Goal: Task Accomplishment & Management: Use online tool/utility

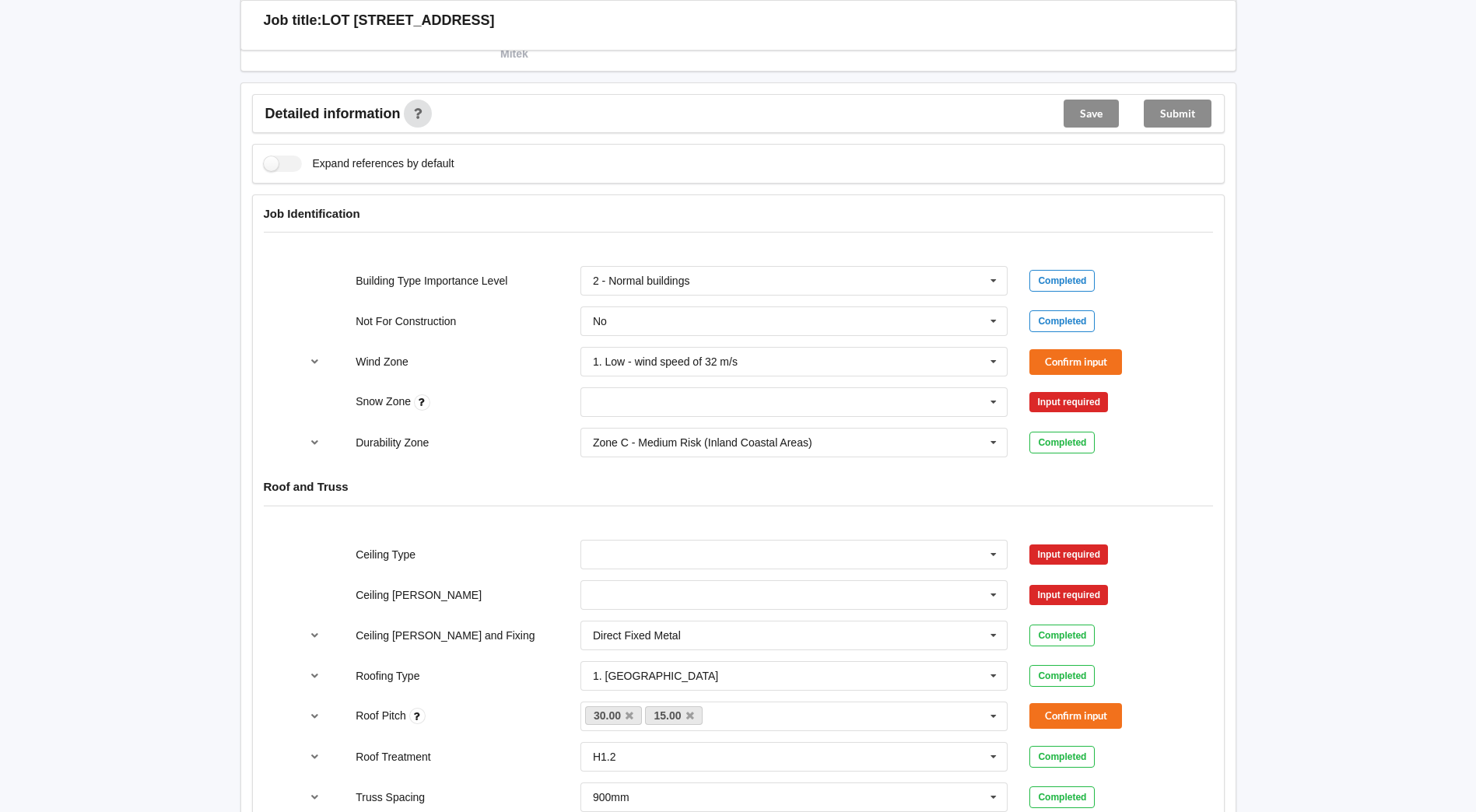
scroll to position [622, 0]
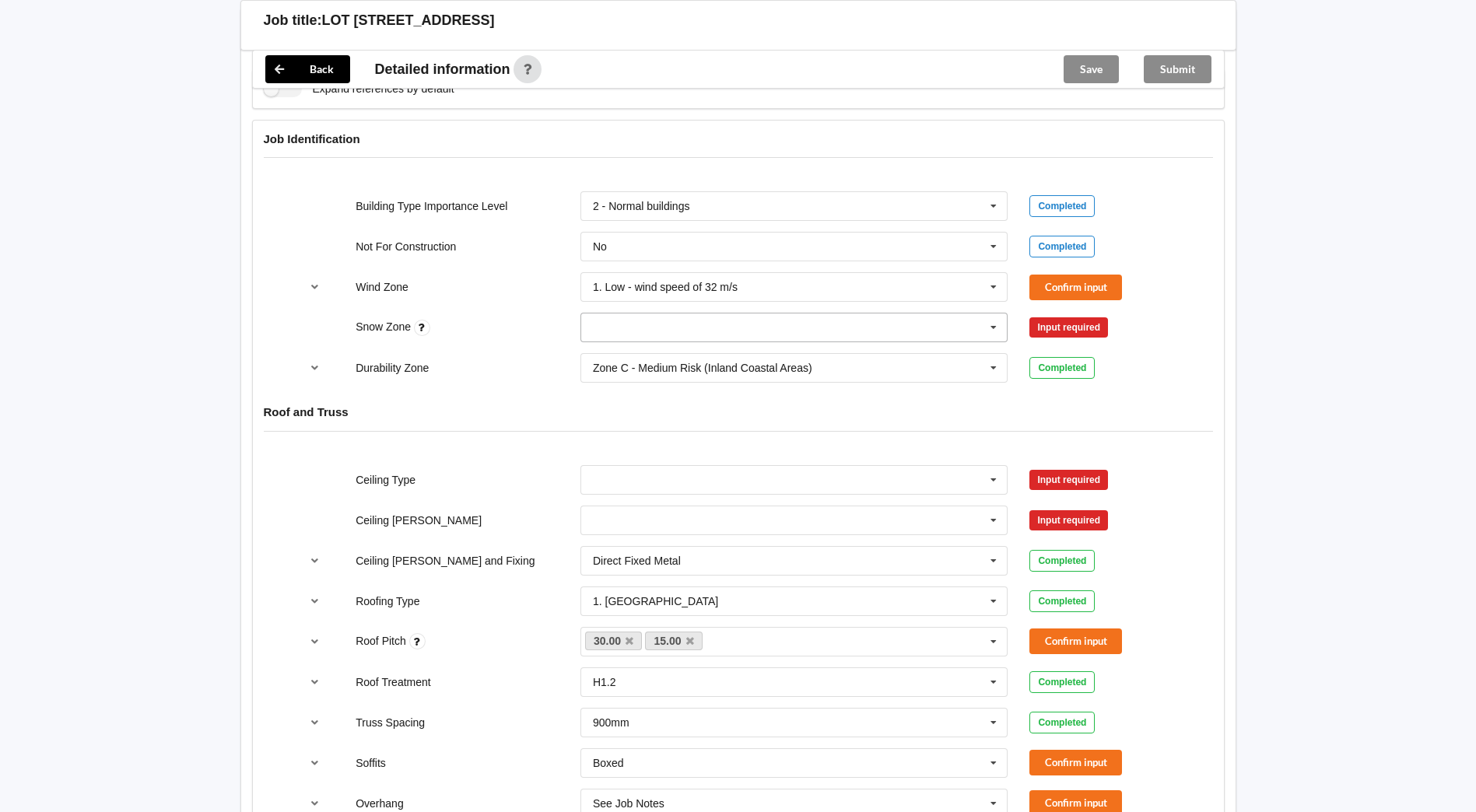
click at [659, 334] on input "text" at bounding box center [796, 327] width 427 height 28
click at [623, 351] on div "N0" at bounding box center [795, 356] width 427 height 29
click at [984, 245] on icon at bounding box center [993, 247] width 24 height 29
click at [1111, 281] on button "Confirm input" at bounding box center [1075, 287] width 92 height 25
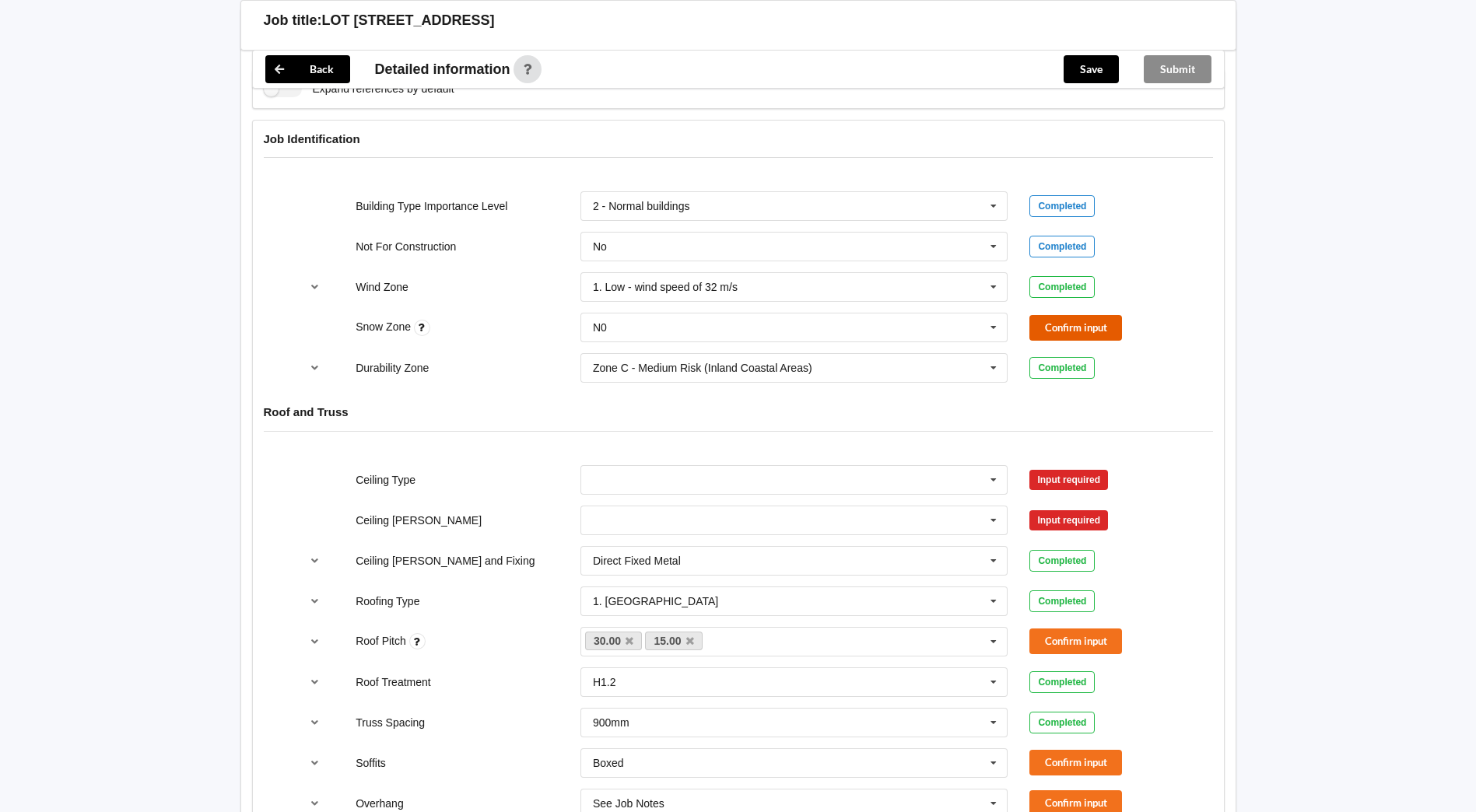
click at [1082, 336] on button "Confirm input" at bounding box center [1075, 327] width 92 height 25
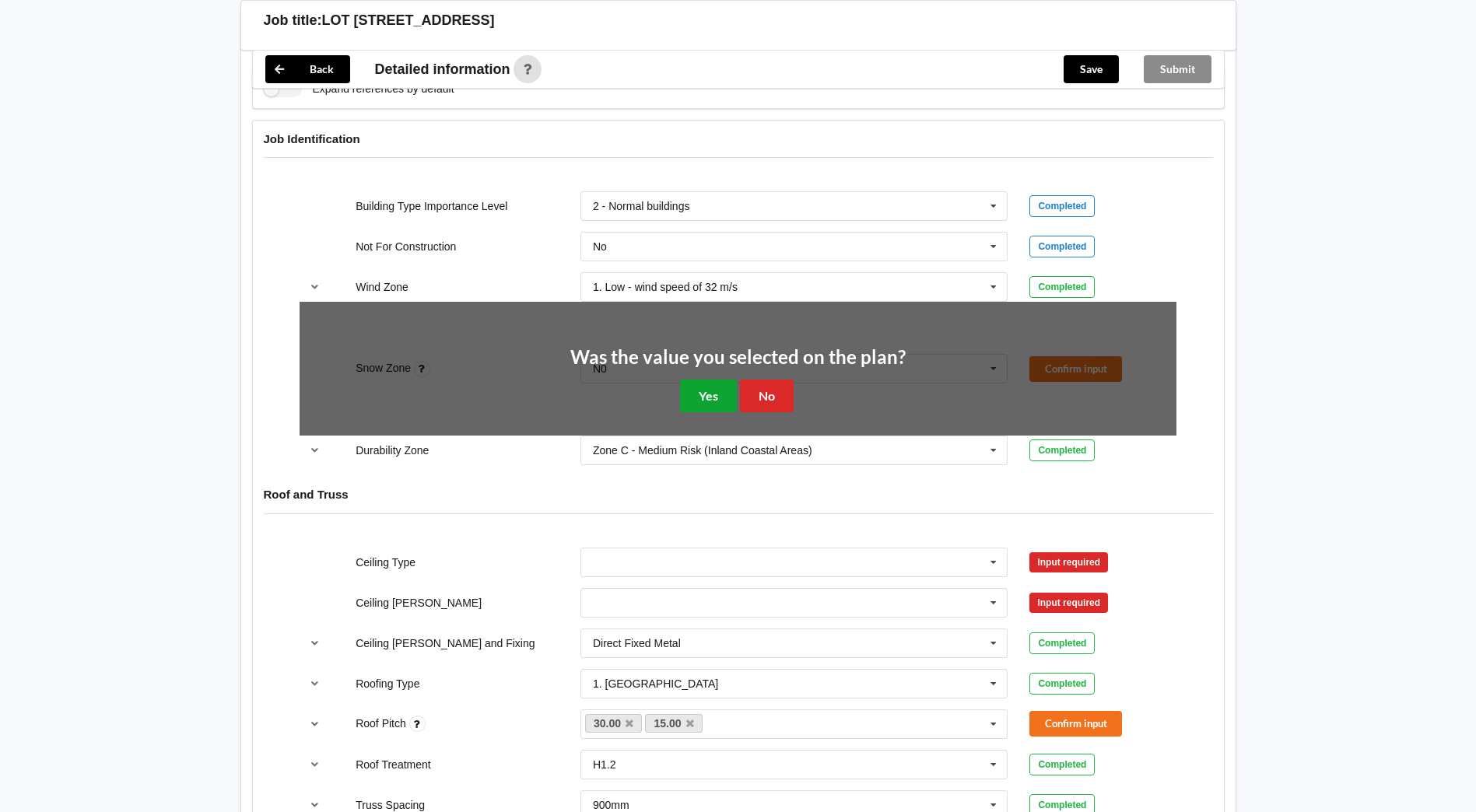
click at [701, 402] on button "Yes" at bounding box center [709, 395] width 57 height 32
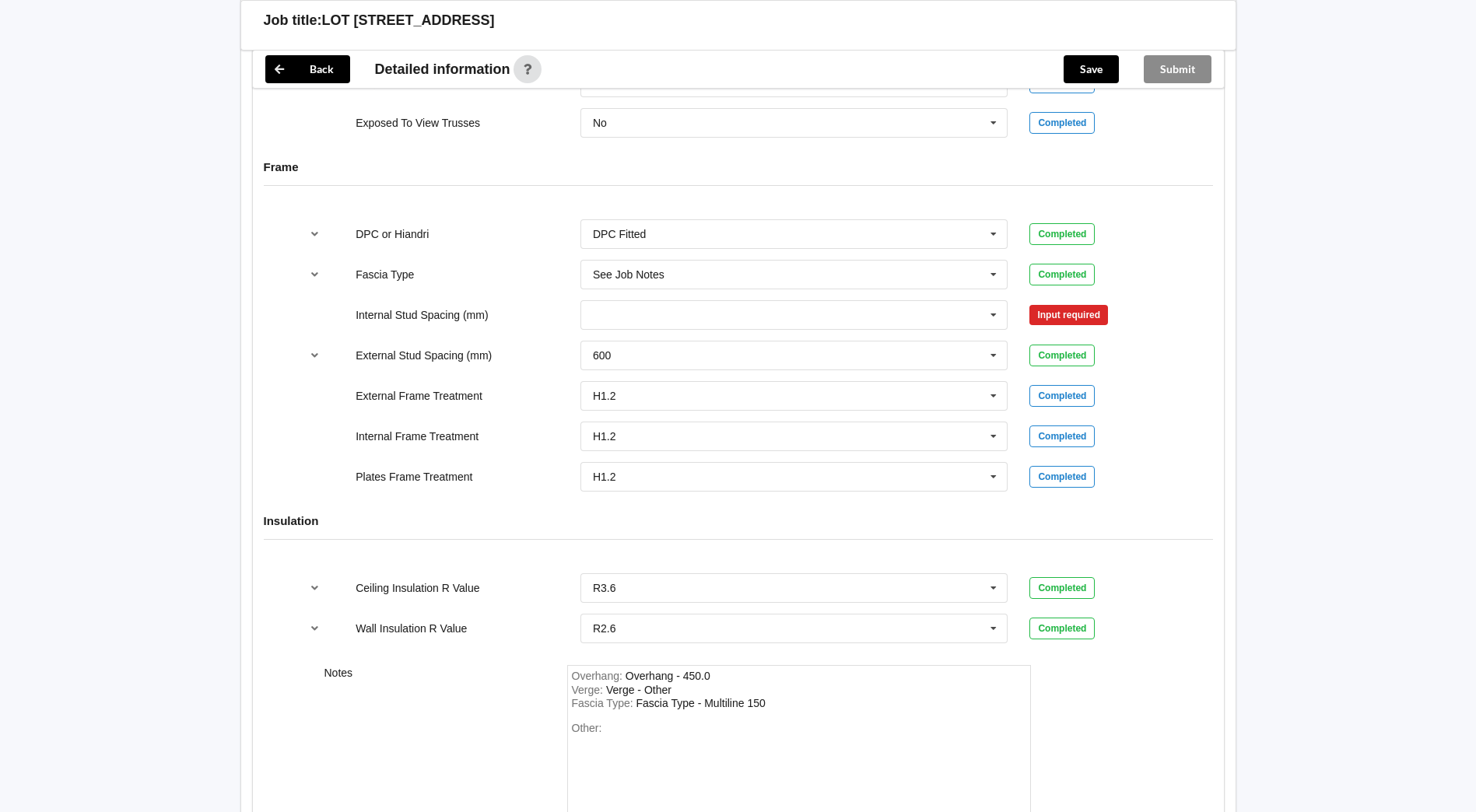
scroll to position [1526, 0]
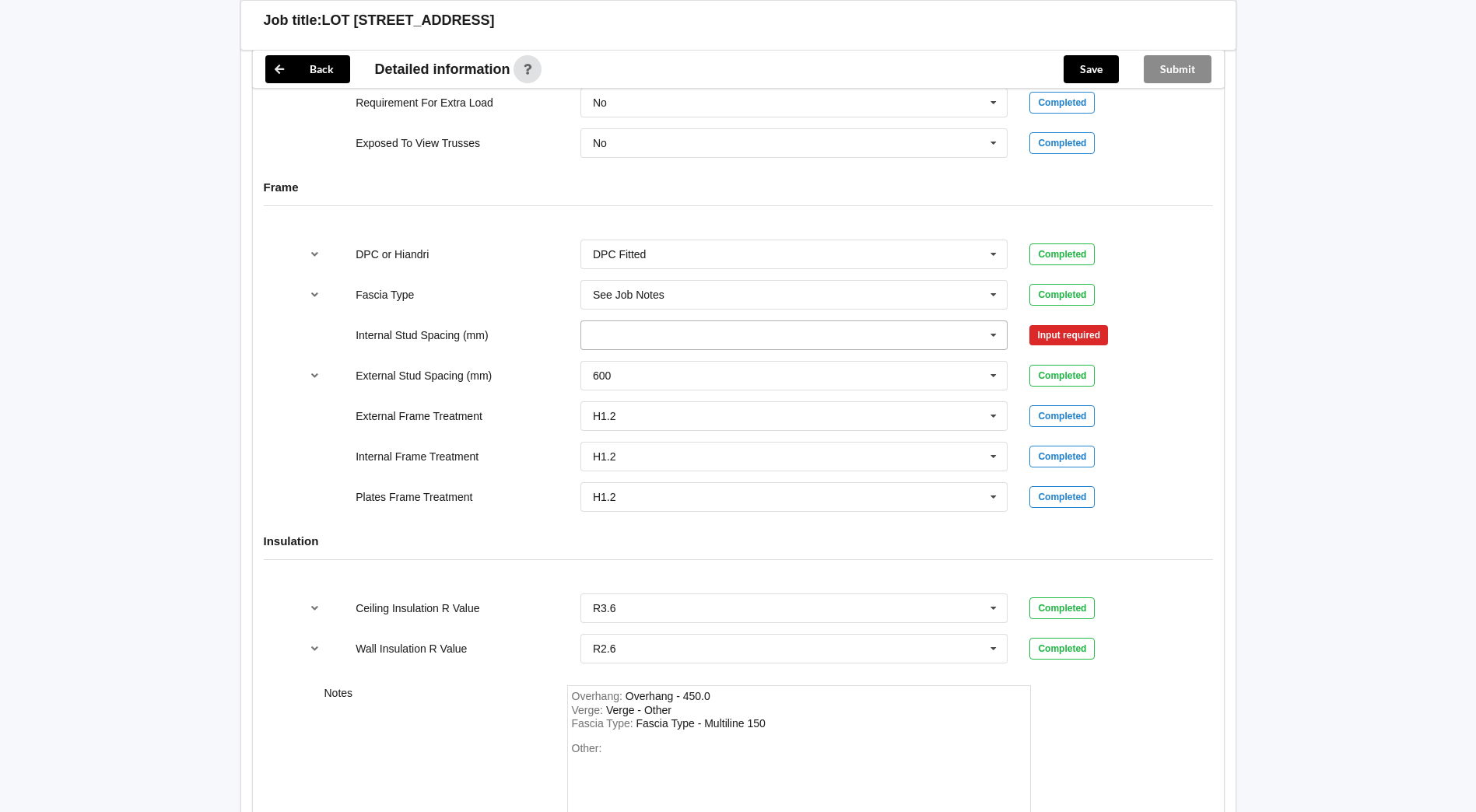
click at [993, 343] on icon at bounding box center [993, 335] width 24 height 29
click at [666, 510] on div "See Job Notes" at bounding box center [795, 508] width 427 height 29
click at [1086, 334] on button "Confirm input" at bounding box center [1075, 334] width 92 height 25
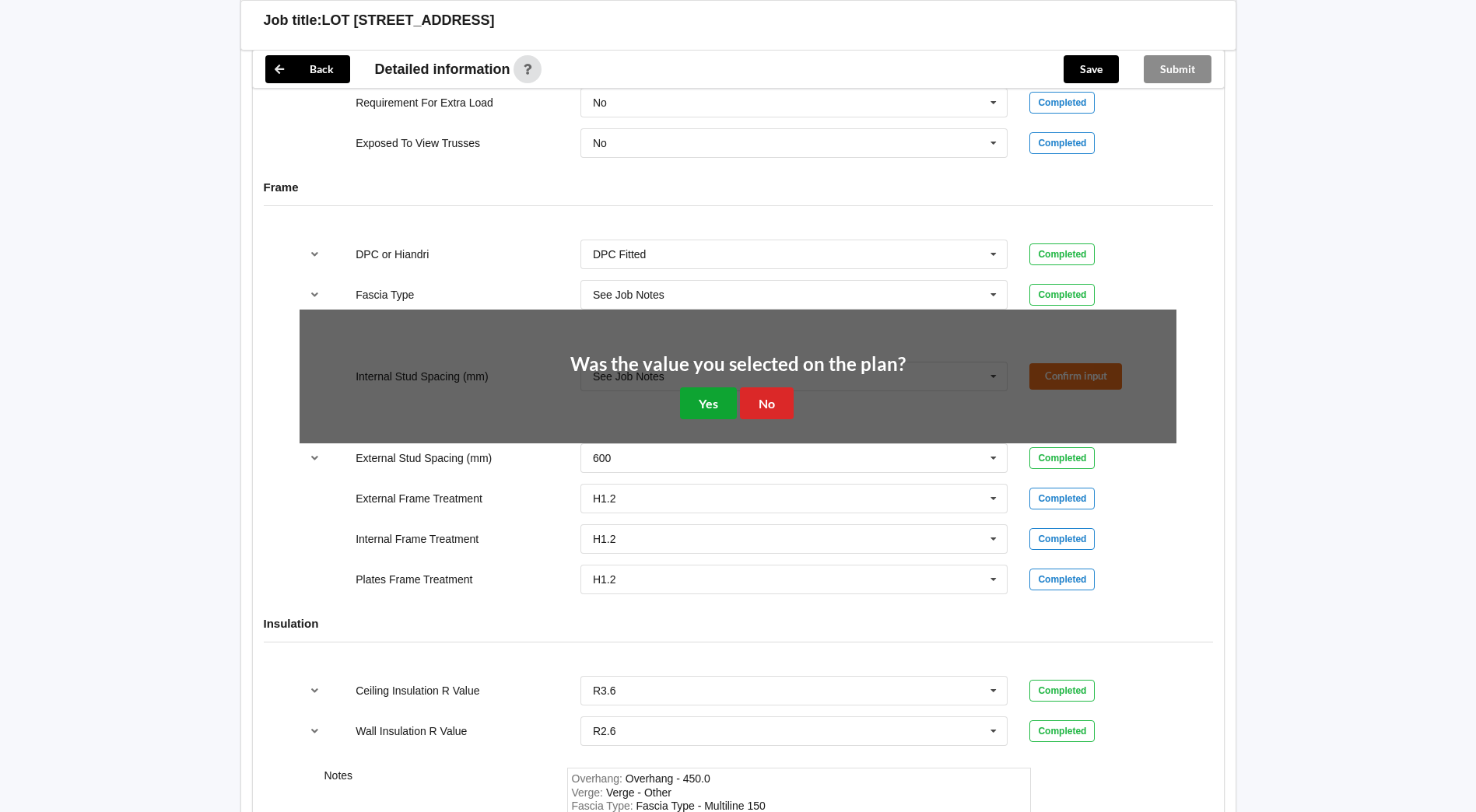
click at [708, 406] on button "Yes" at bounding box center [709, 403] width 57 height 32
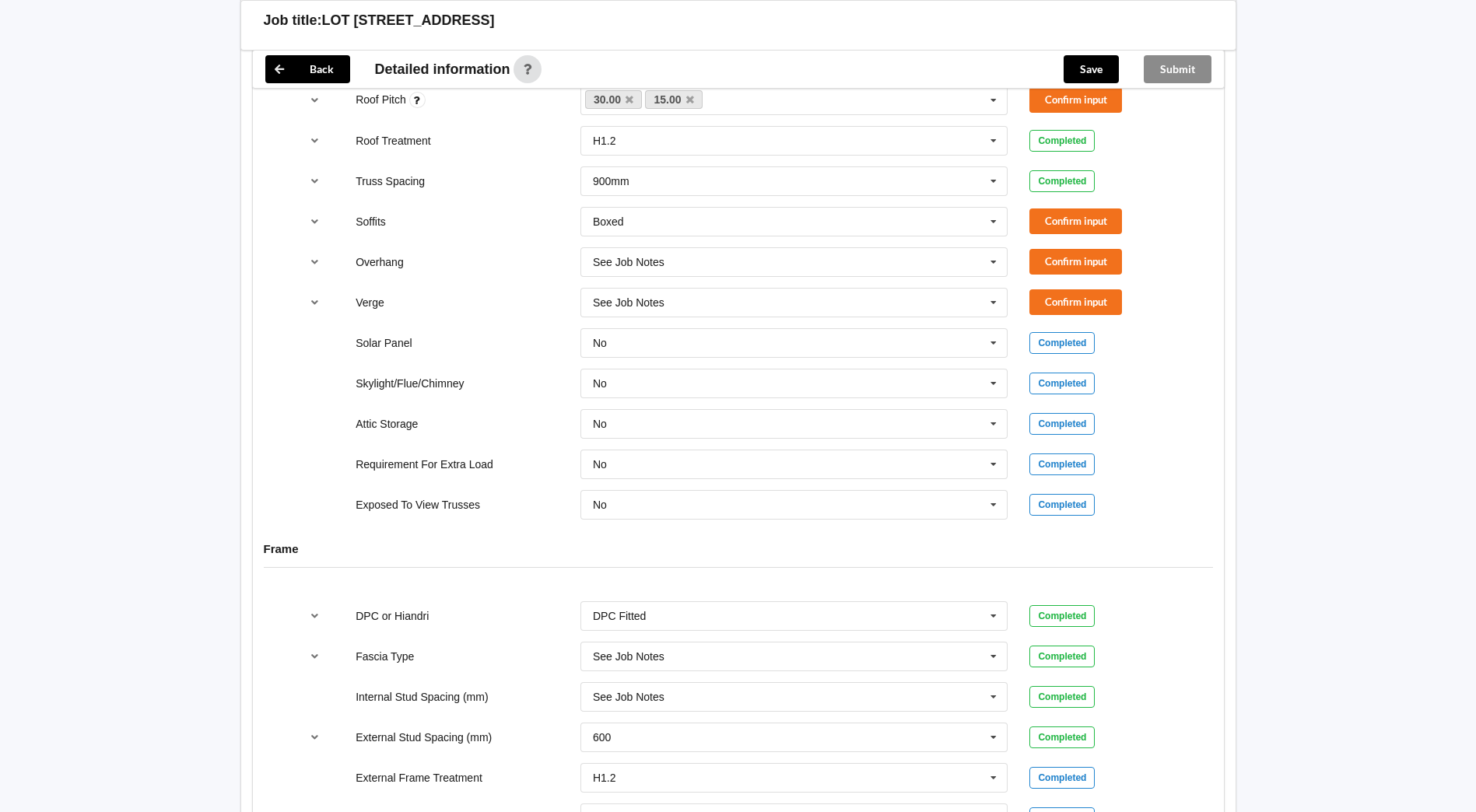
scroll to position [1059, 0]
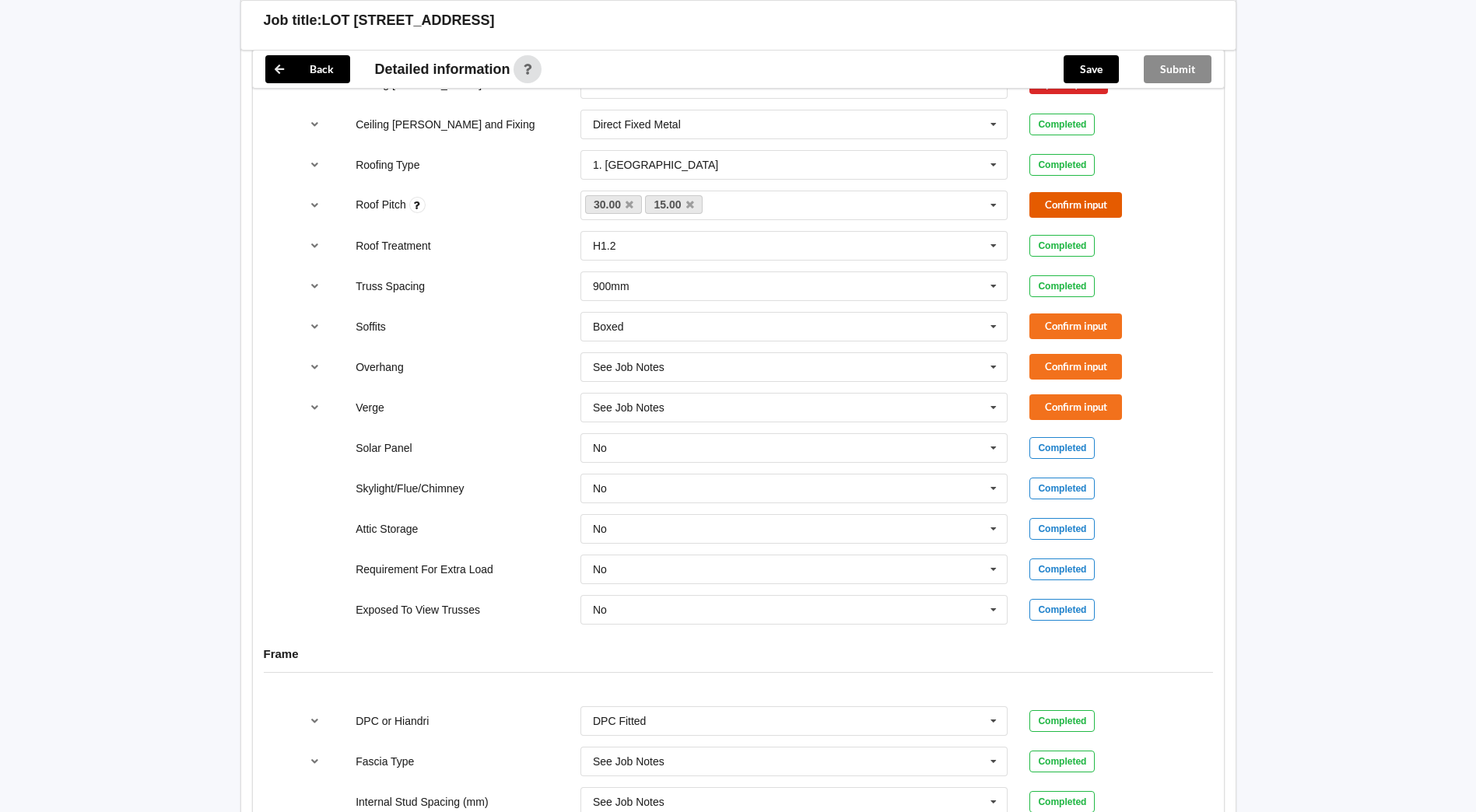
click at [1048, 206] on button "Confirm input" at bounding box center [1075, 205] width 92 height 25
click at [1113, 324] on button "Confirm input" at bounding box center [1075, 326] width 92 height 25
click at [1072, 371] on button "Confirm input" at bounding box center [1075, 366] width 92 height 25
click at [1076, 399] on button "Confirm input" at bounding box center [1075, 406] width 92 height 25
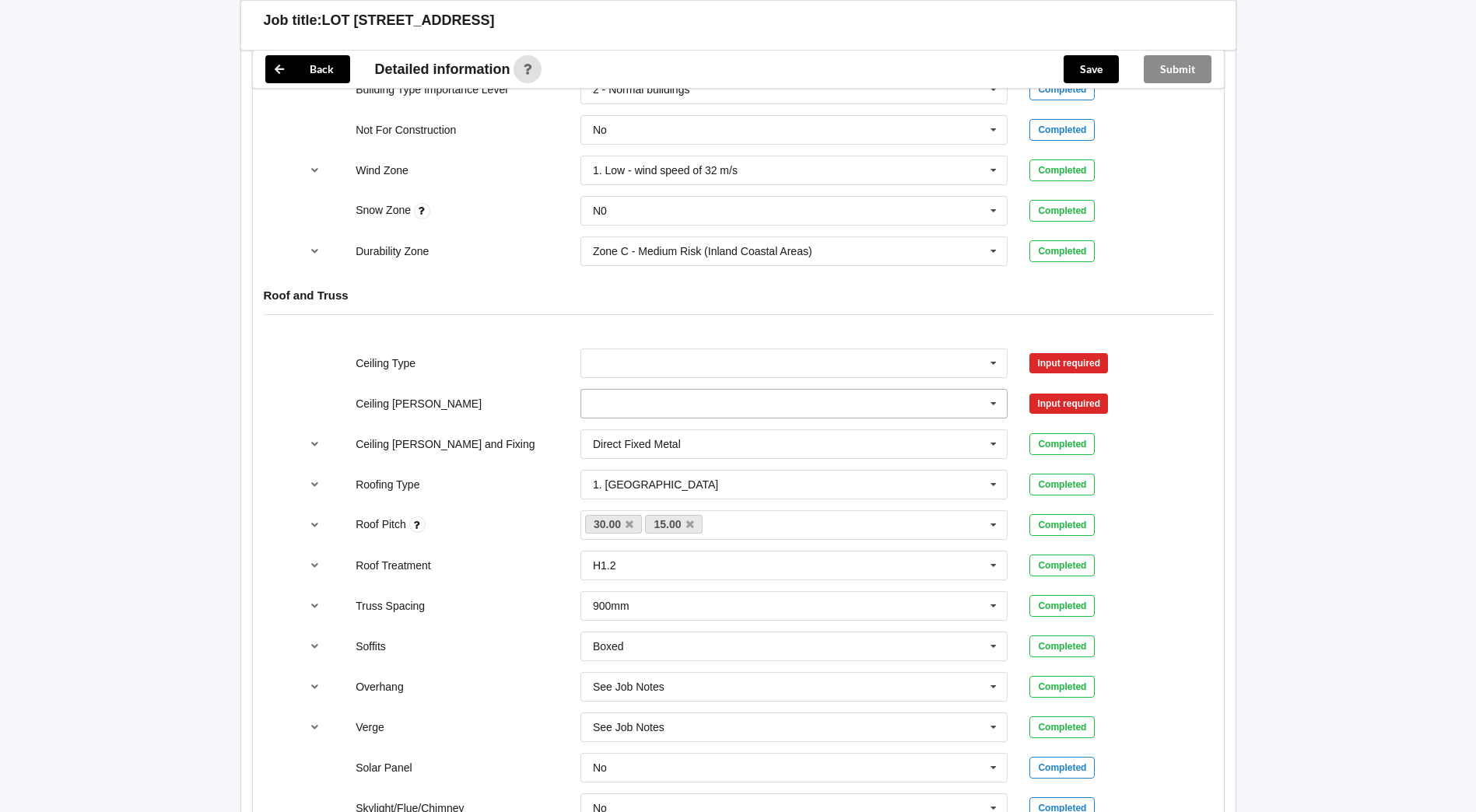
scroll to position [701, 0]
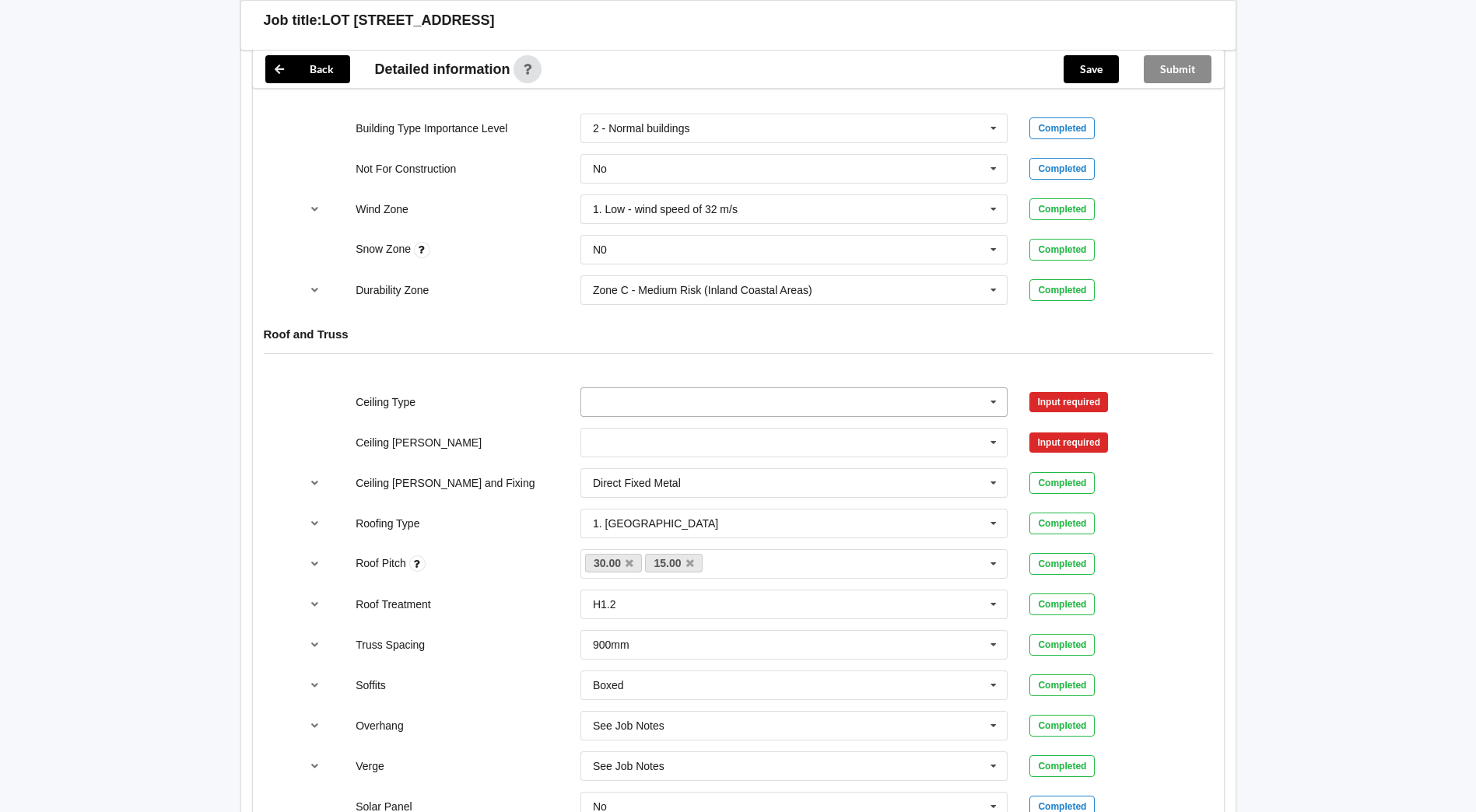
click at [680, 400] on input "text" at bounding box center [796, 402] width 427 height 28
drag, startPoint x: 637, startPoint y: 512, endPoint x: 653, endPoint y: 499, distance: 20.6
click at [637, 513] on span "13mm Gib" at bounding box center [619, 517] width 51 height 12
click at [1069, 396] on button "Confirm input" at bounding box center [1075, 401] width 92 height 25
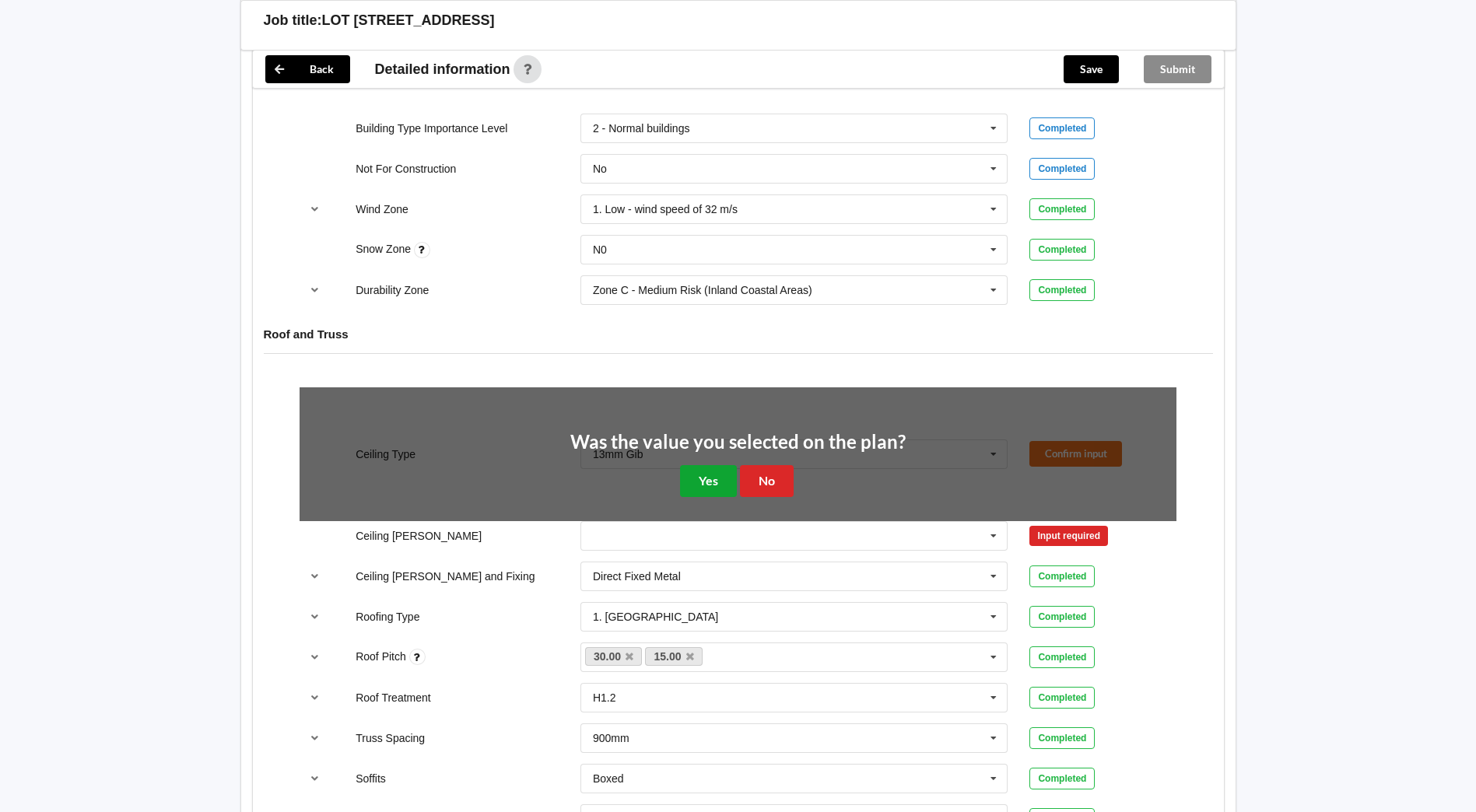
click at [699, 485] on button "Yes" at bounding box center [709, 481] width 57 height 32
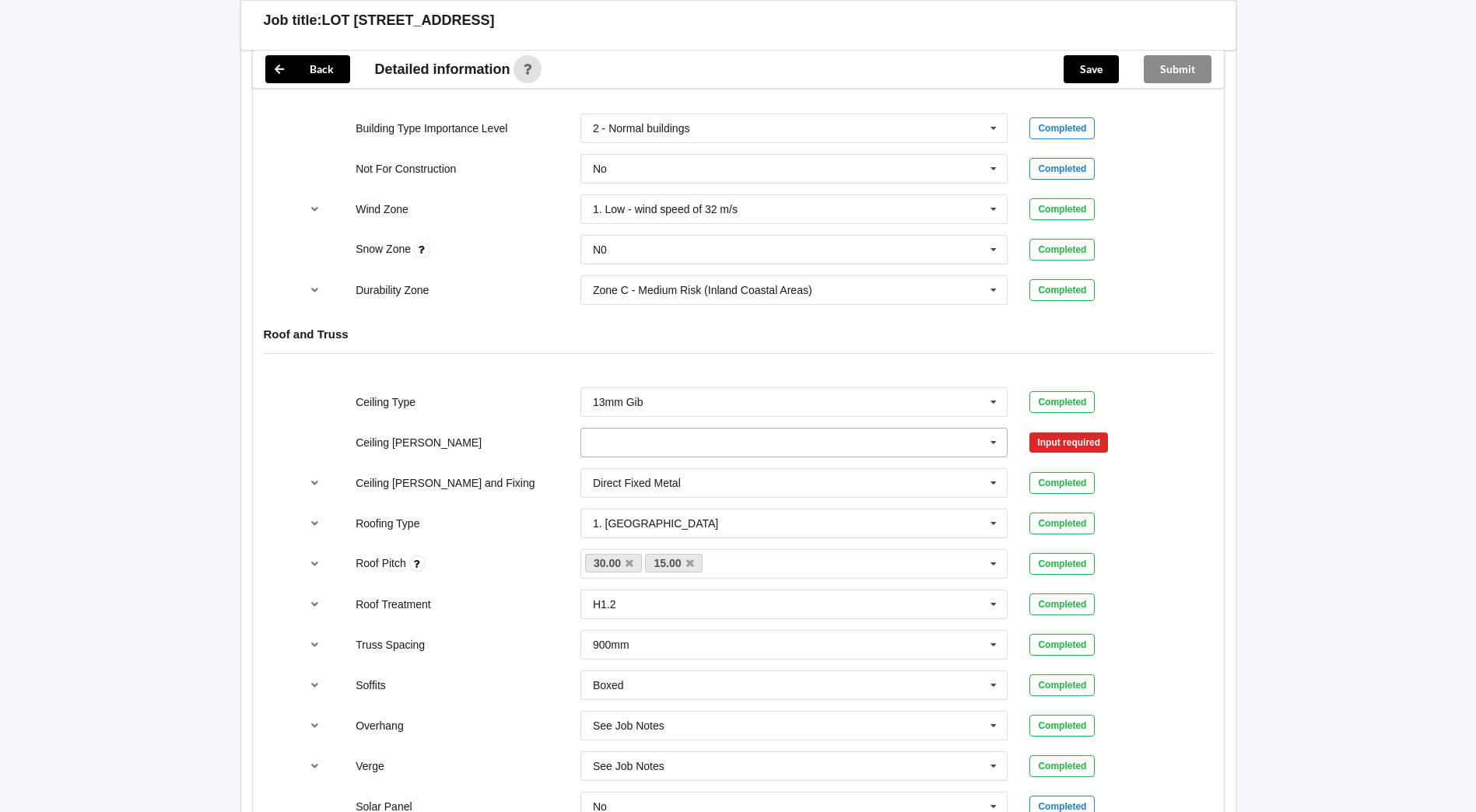
click at [632, 449] on input "text" at bounding box center [796, 442] width 427 height 28
click at [646, 528] on div "600mm" at bounding box center [795, 528] width 427 height 29
click at [1063, 432] on button "Confirm input" at bounding box center [1075, 442] width 92 height 25
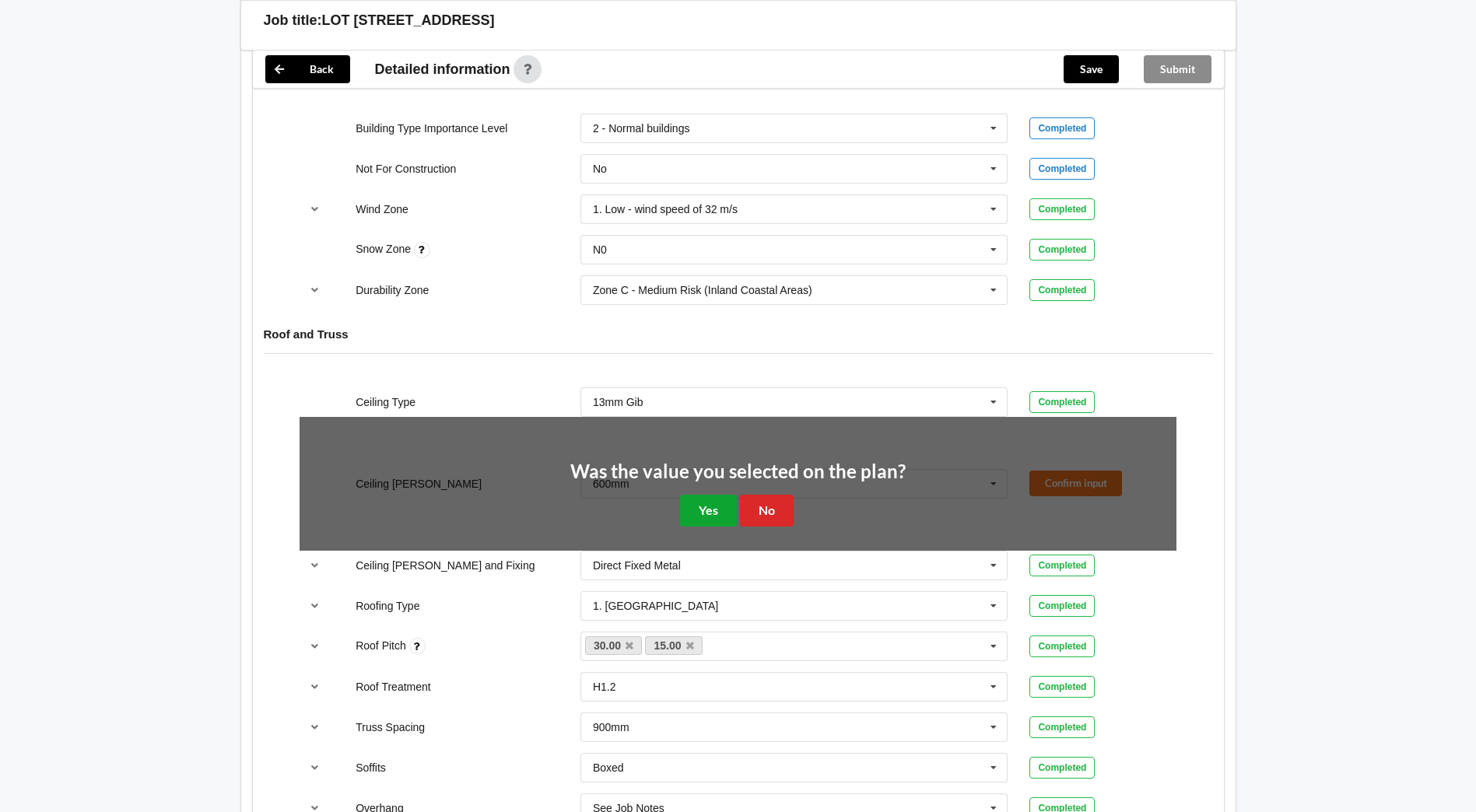
click at [710, 507] on button "Yes" at bounding box center [709, 511] width 57 height 32
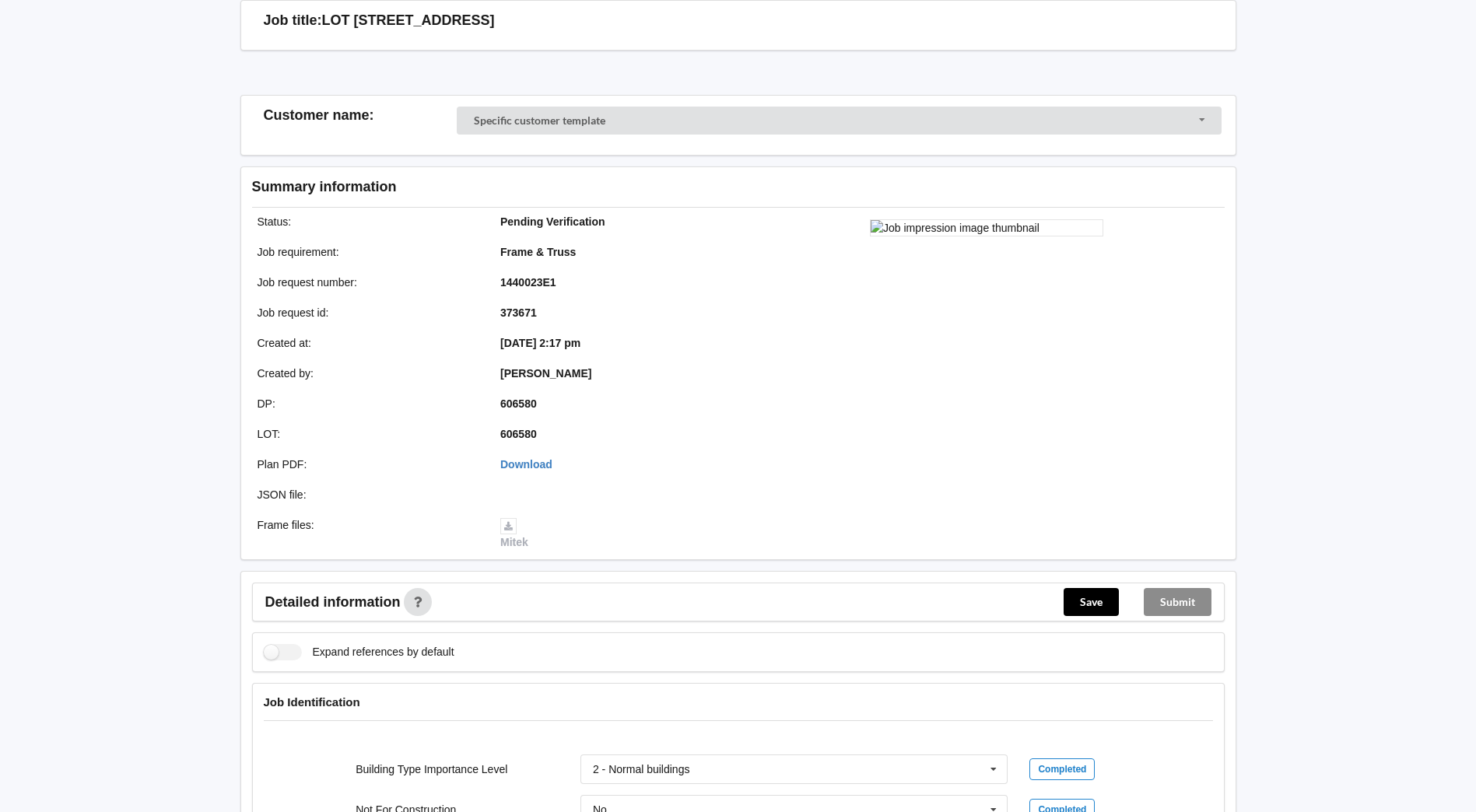
scroll to position [0, 0]
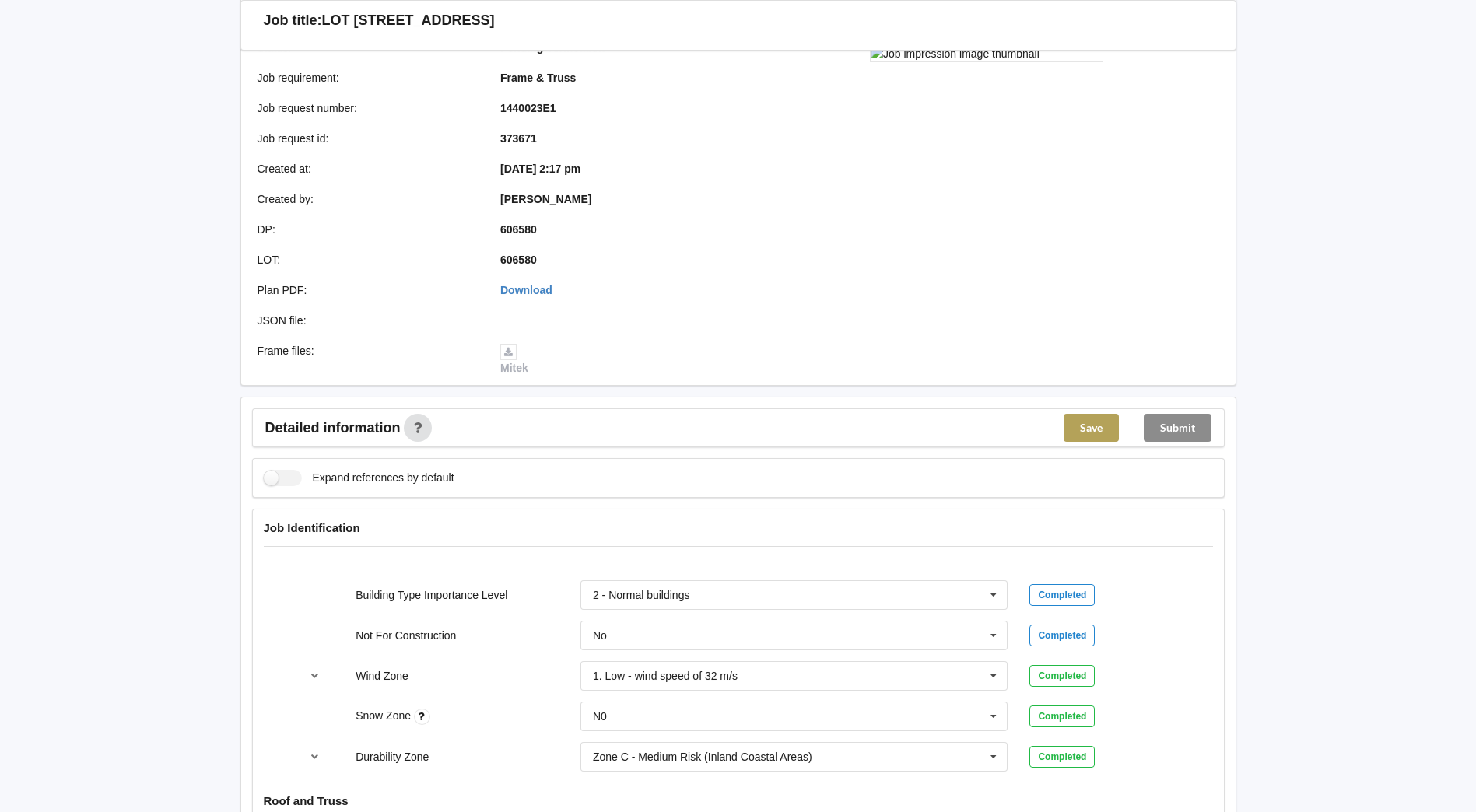
click at [1098, 430] on button "Save" at bounding box center [1091, 428] width 55 height 28
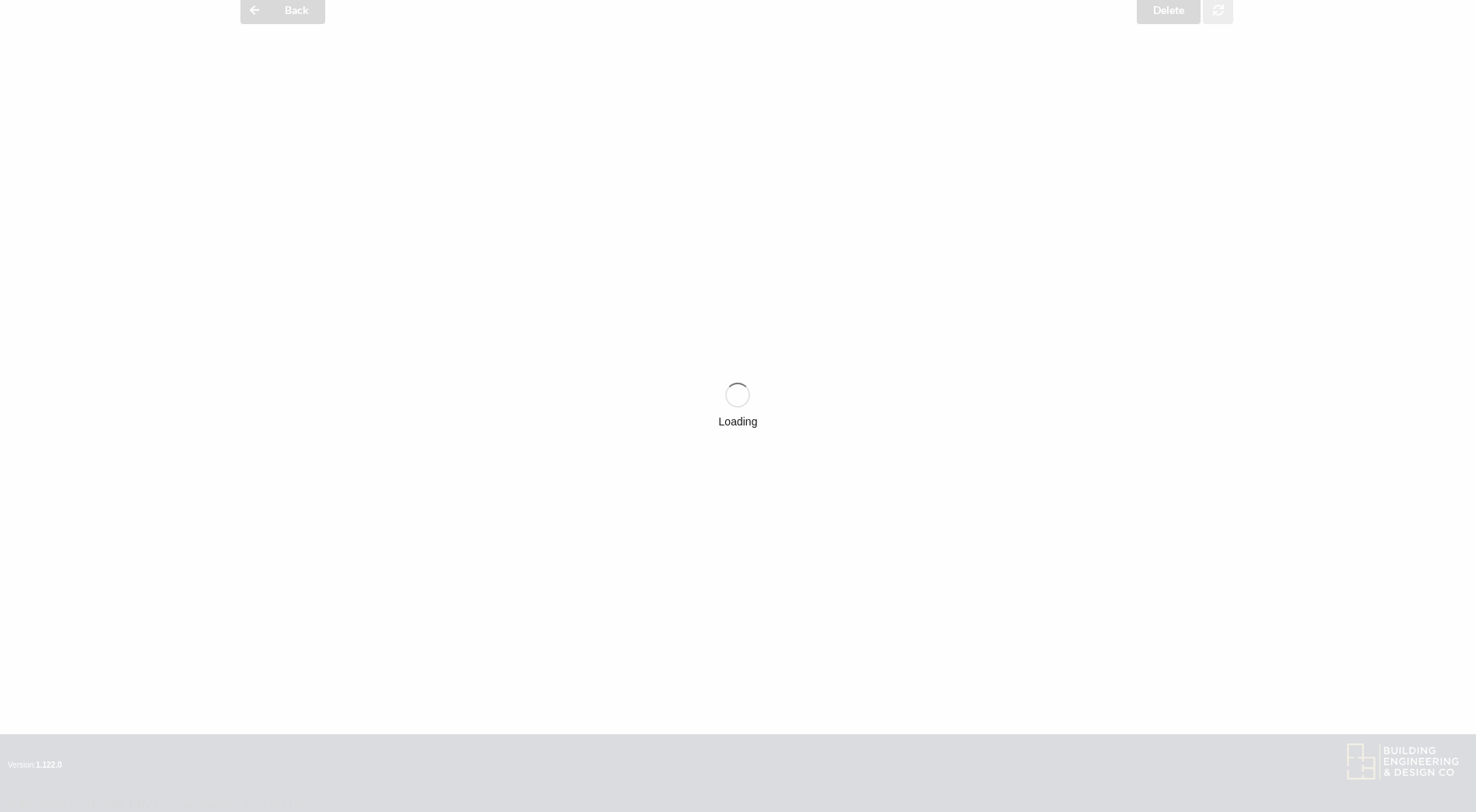
scroll to position [234, 0]
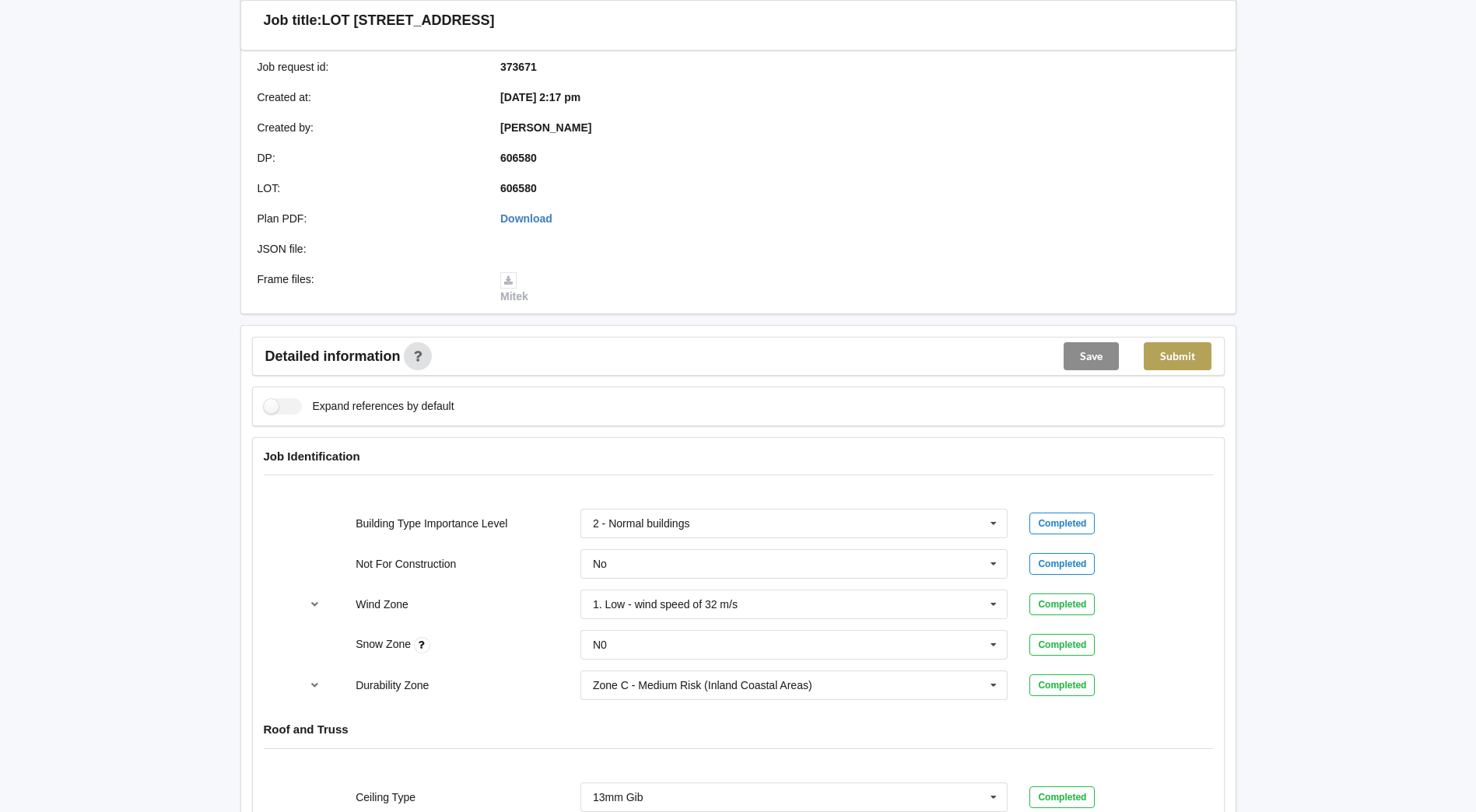
click at [1180, 355] on button "Submit" at bounding box center [1177, 356] width 68 height 28
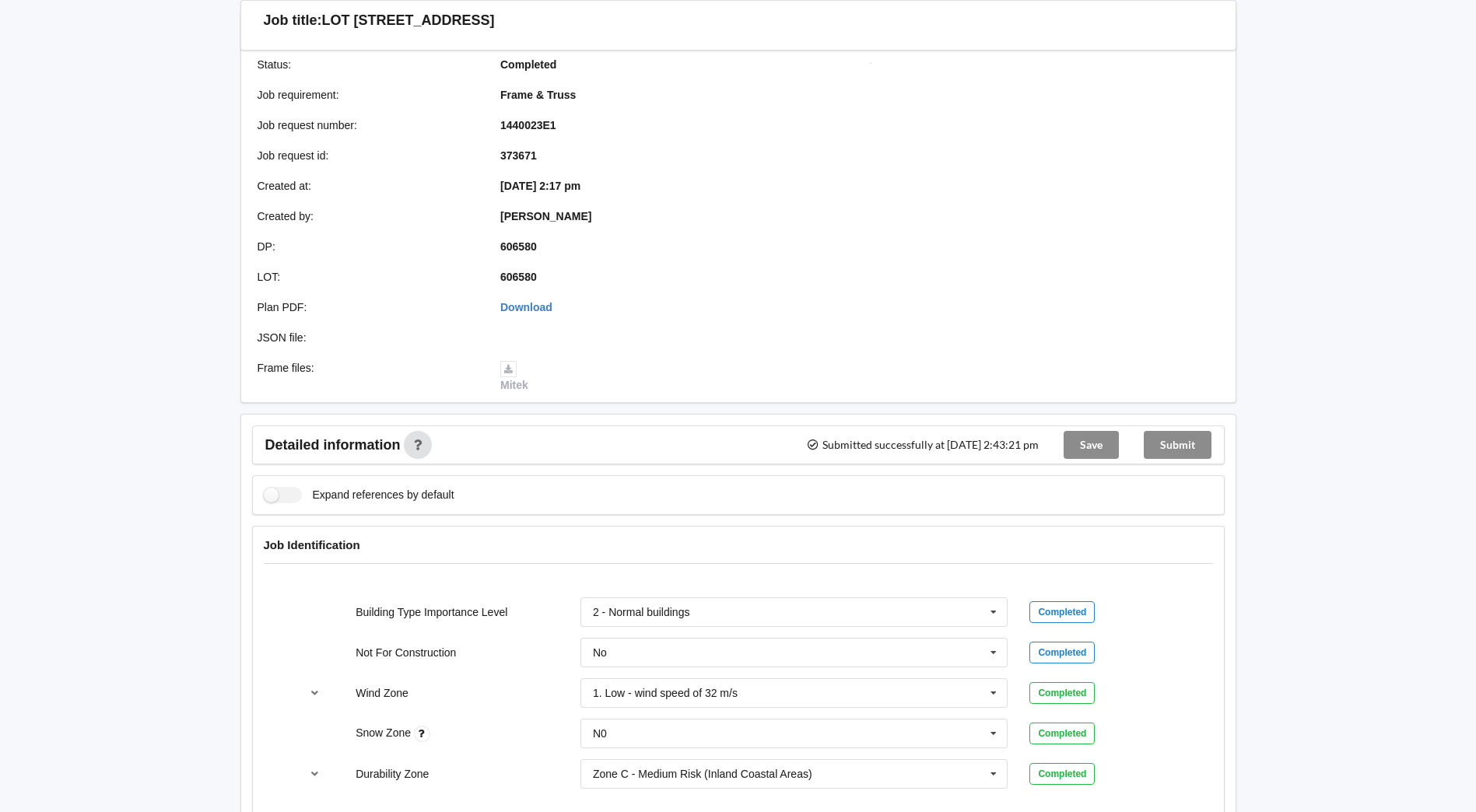
scroll to position [0, 0]
